Goal: Navigation & Orientation: Find specific page/section

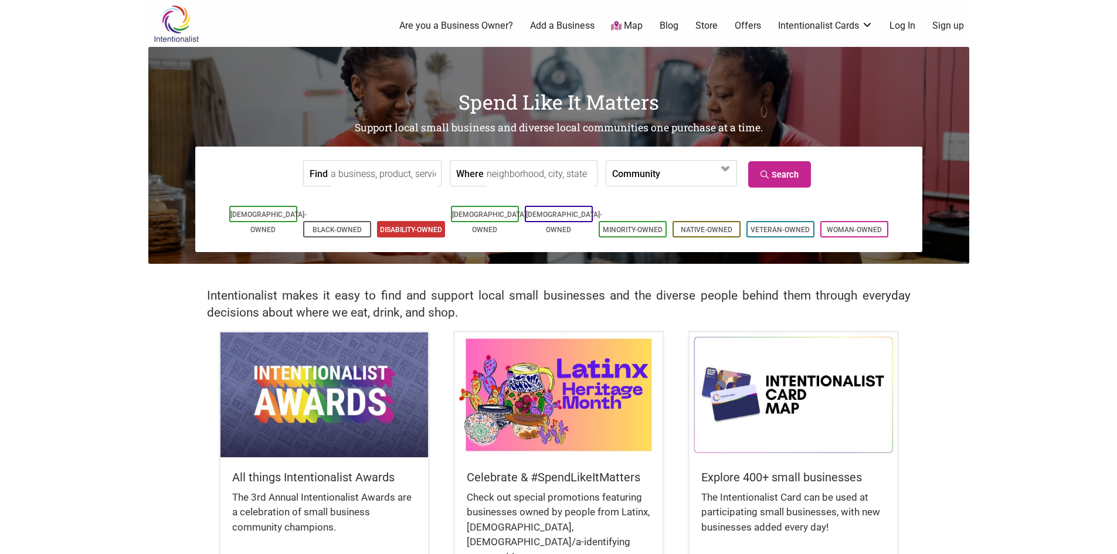
click at [408, 226] on link "Disability-Owned" at bounding box center [411, 230] width 62 height 8
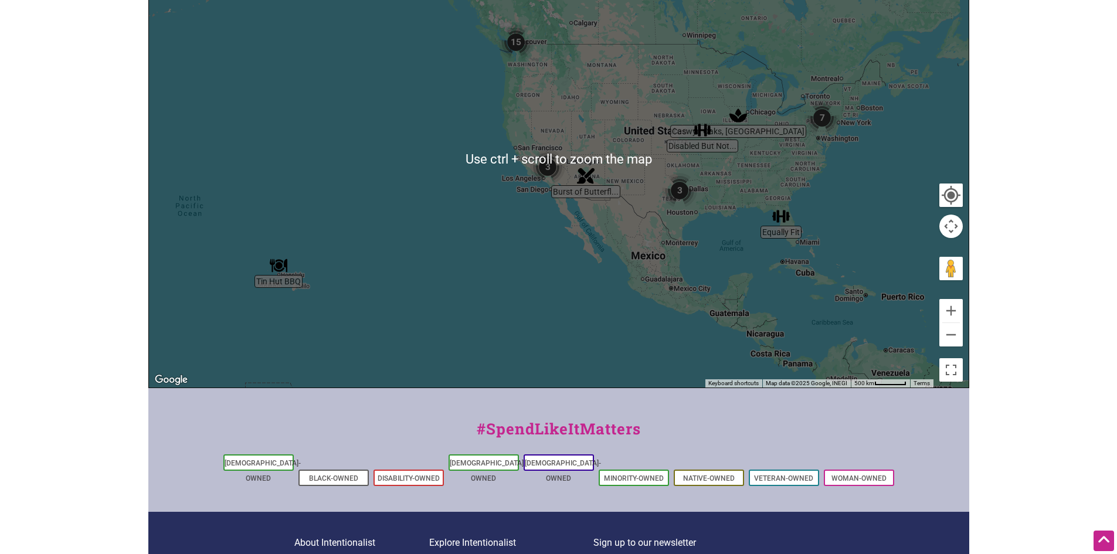
scroll to position [176, 0]
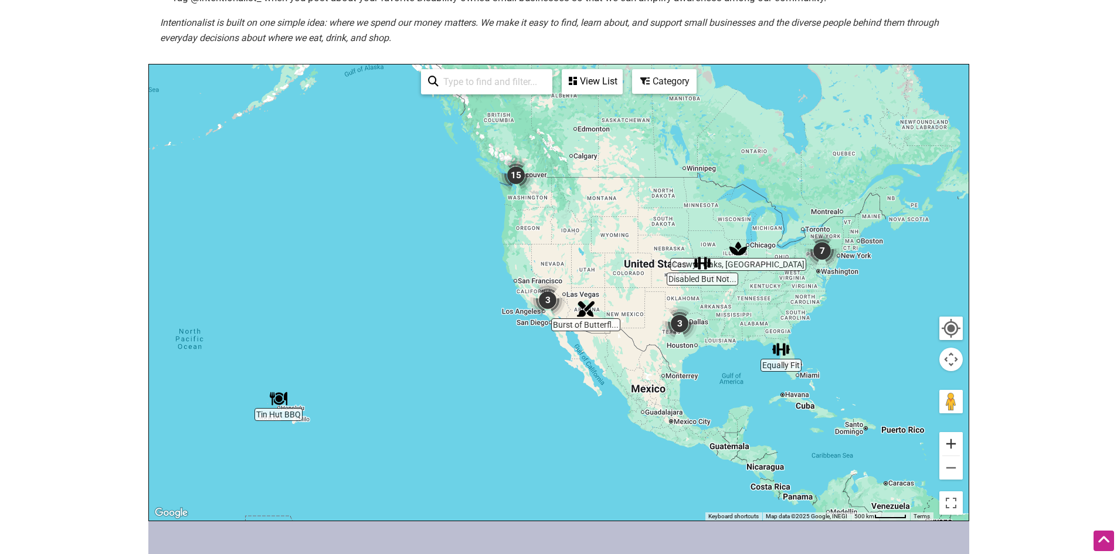
click at [955, 443] on button "Zoom in" at bounding box center [950, 443] width 23 height 23
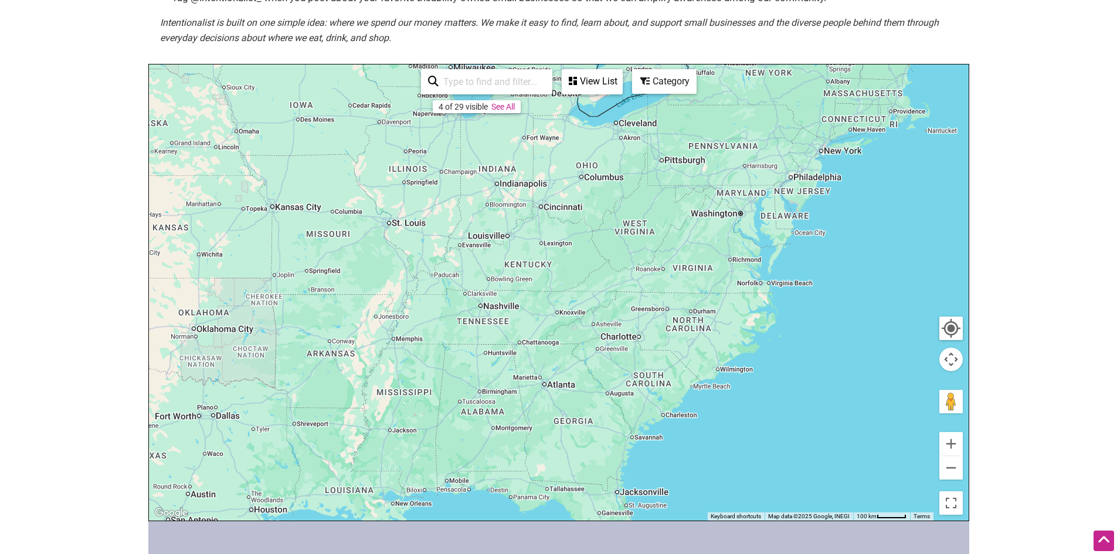
drag, startPoint x: 874, startPoint y: 355, endPoint x: 15, endPoint y: 361, distance: 859.1
click at [15, 361] on body "× Menu 0 Add a Business Map Blog Store Offers Intentionalist Cards Buy Black Ca…" at bounding box center [558, 101] width 1117 height 554
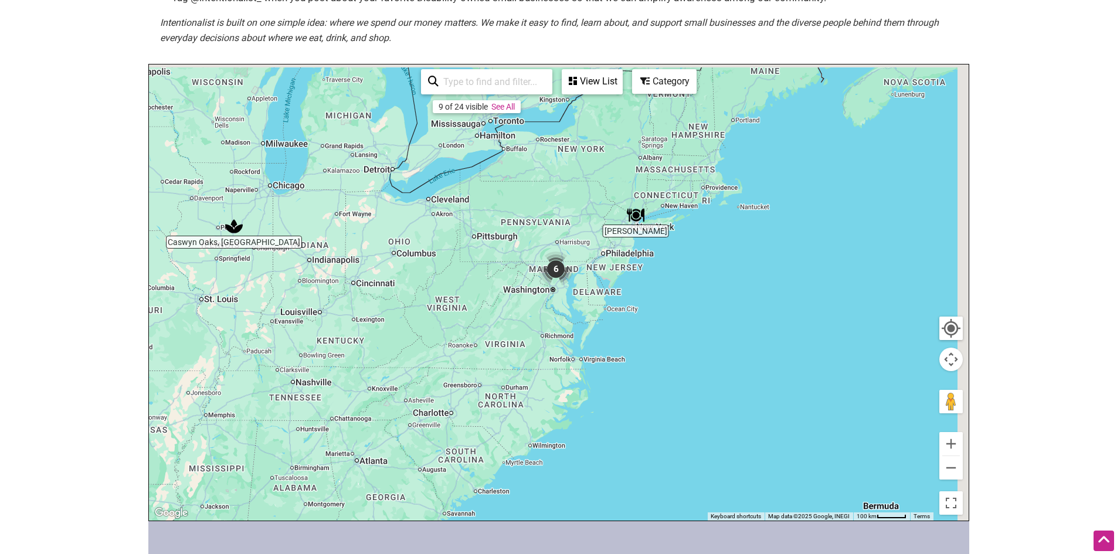
drag, startPoint x: 776, startPoint y: 288, endPoint x: 630, endPoint y: 369, distance: 166.9
click at [630, 369] on div at bounding box center [559, 293] width 820 height 456
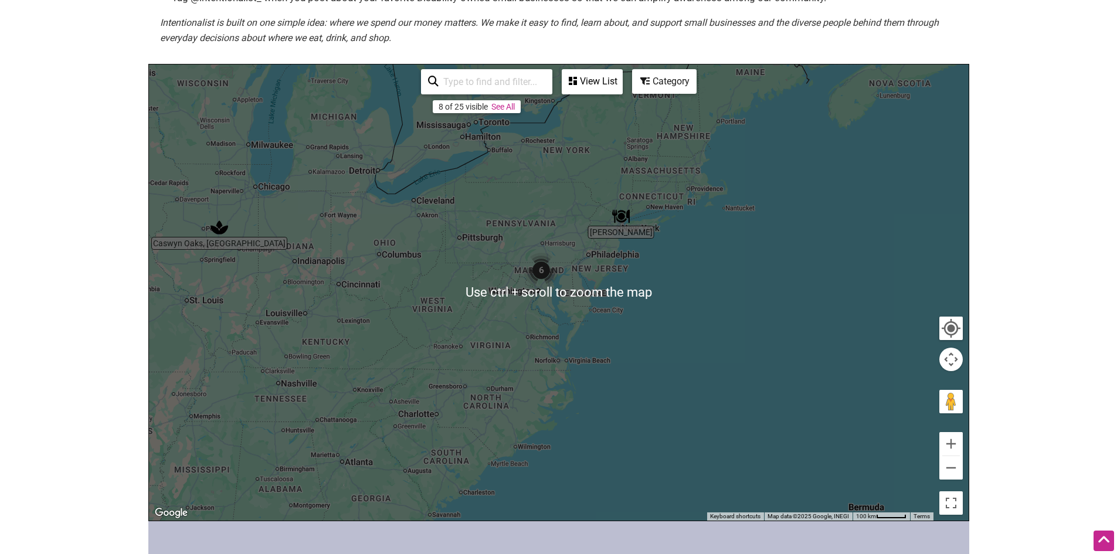
click at [659, 348] on div at bounding box center [559, 293] width 820 height 456
click at [952, 508] on button "Toggle fullscreen view" at bounding box center [951, 503] width 26 height 26
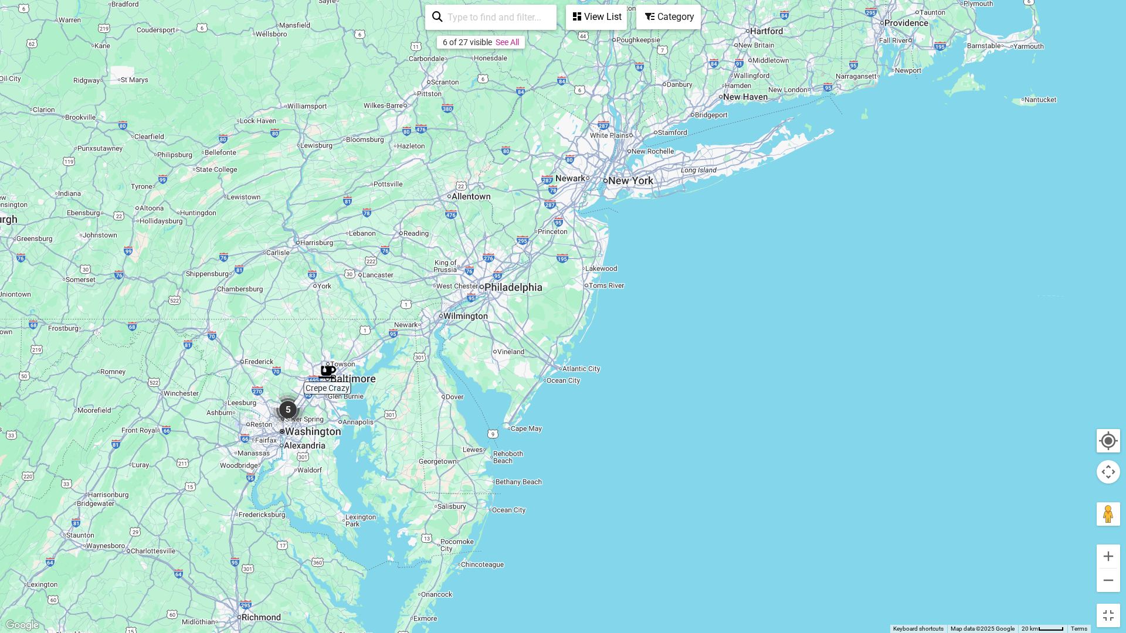
drag, startPoint x: 649, startPoint y: 252, endPoint x: 623, endPoint y: 612, distance: 361.6
click at [623, 554] on div at bounding box center [563, 316] width 1126 height 633
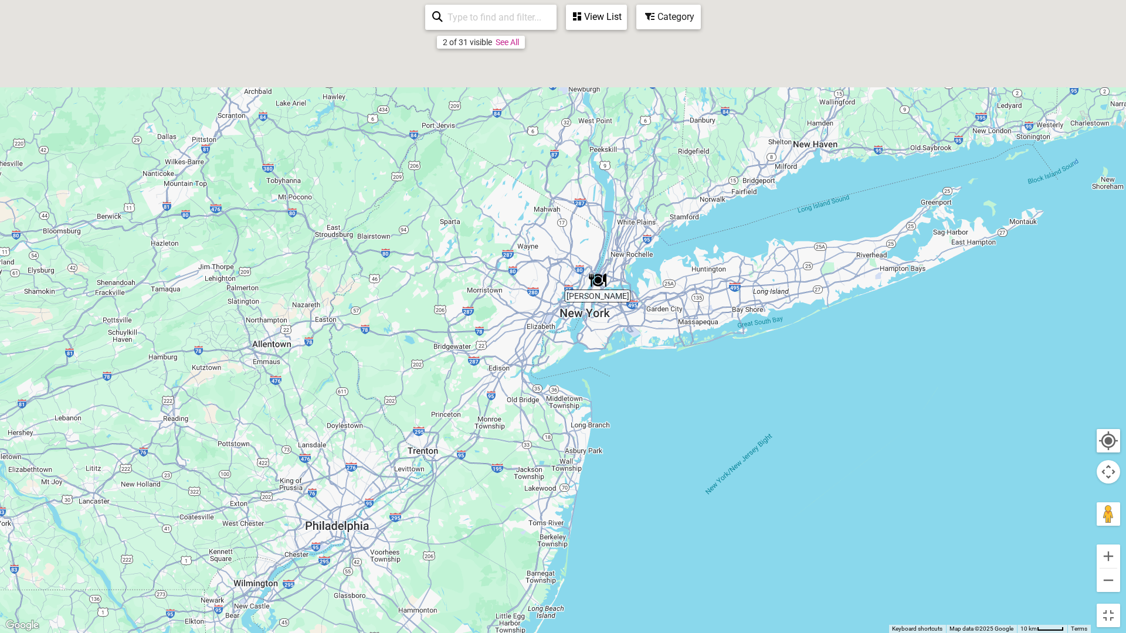
drag, startPoint x: 620, startPoint y: 173, endPoint x: 617, endPoint y: 518, distance: 345.4
click at [617, 518] on div at bounding box center [563, 316] width 1126 height 633
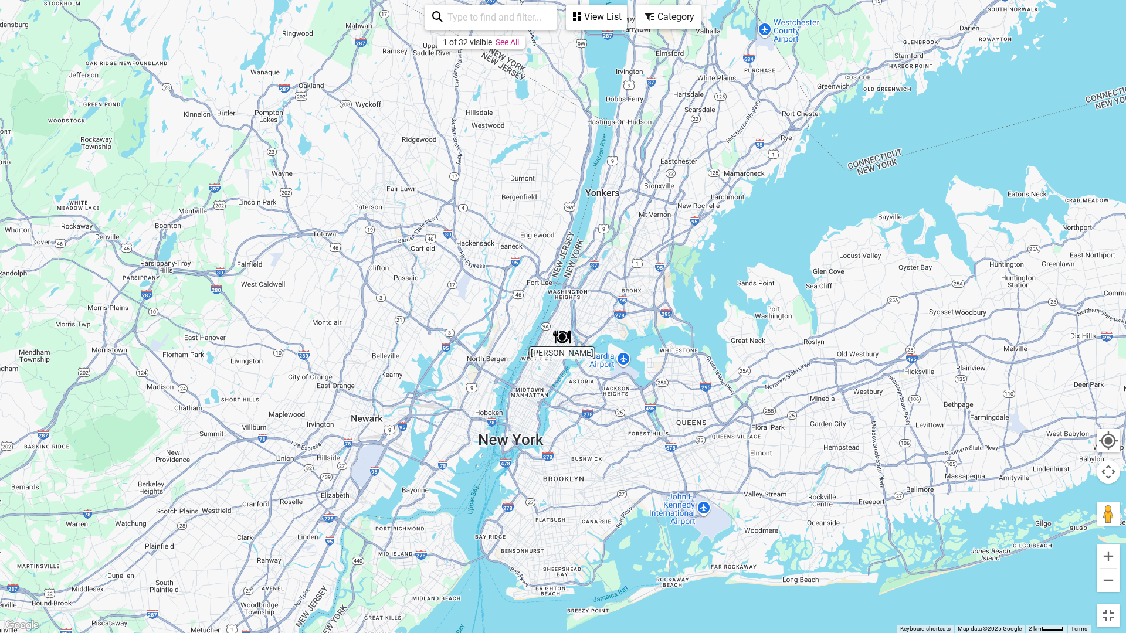
drag, startPoint x: 583, startPoint y: 277, endPoint x: 598, endPoint y: 627, distance: 350.4
click at [598, 554] on div at bounding box center [563, 316] width 1126 height 633
click at [566, 334] on img "Contento" at bounding box center [562, 339] width 18 height 18
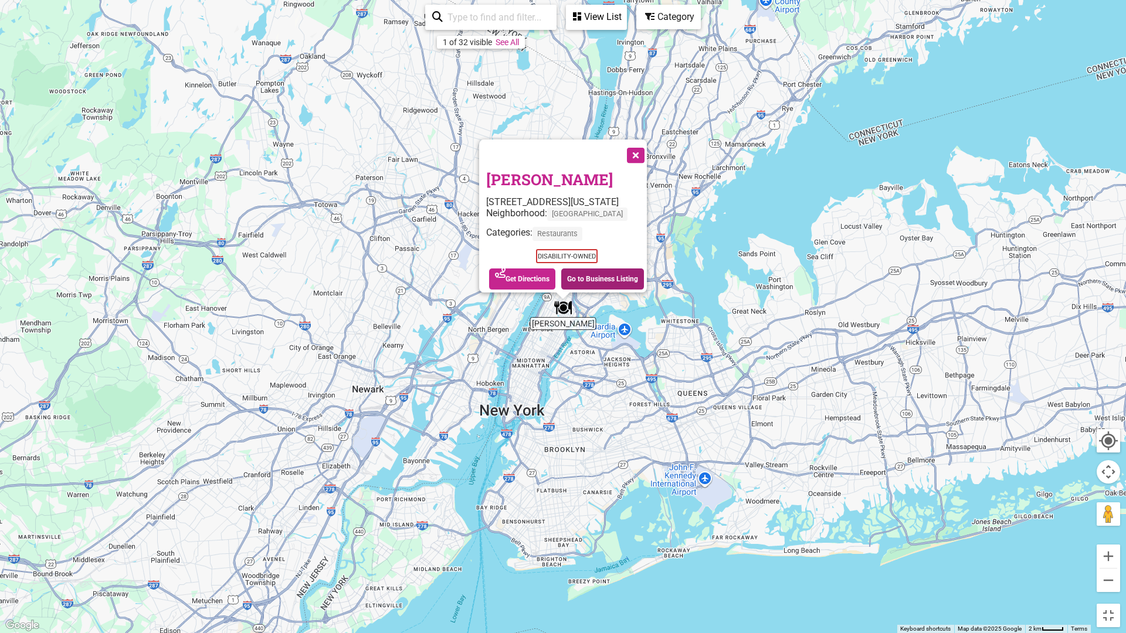
click at [589, 273] on link "Go to Business Listing" at bounding box center [602, 279] width 83 height 21
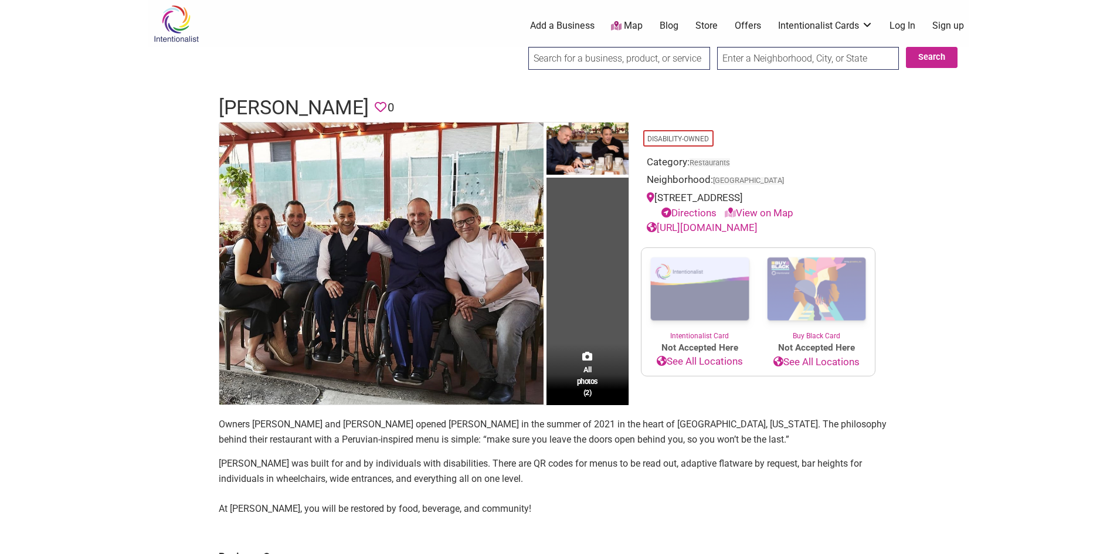
click at [732, 232] on link "[URL][DOMAIN_NAME]" at bounding box center [702, 228] width 111 height 12
